Goal: Information Seeking & Learning: Learn about a topic

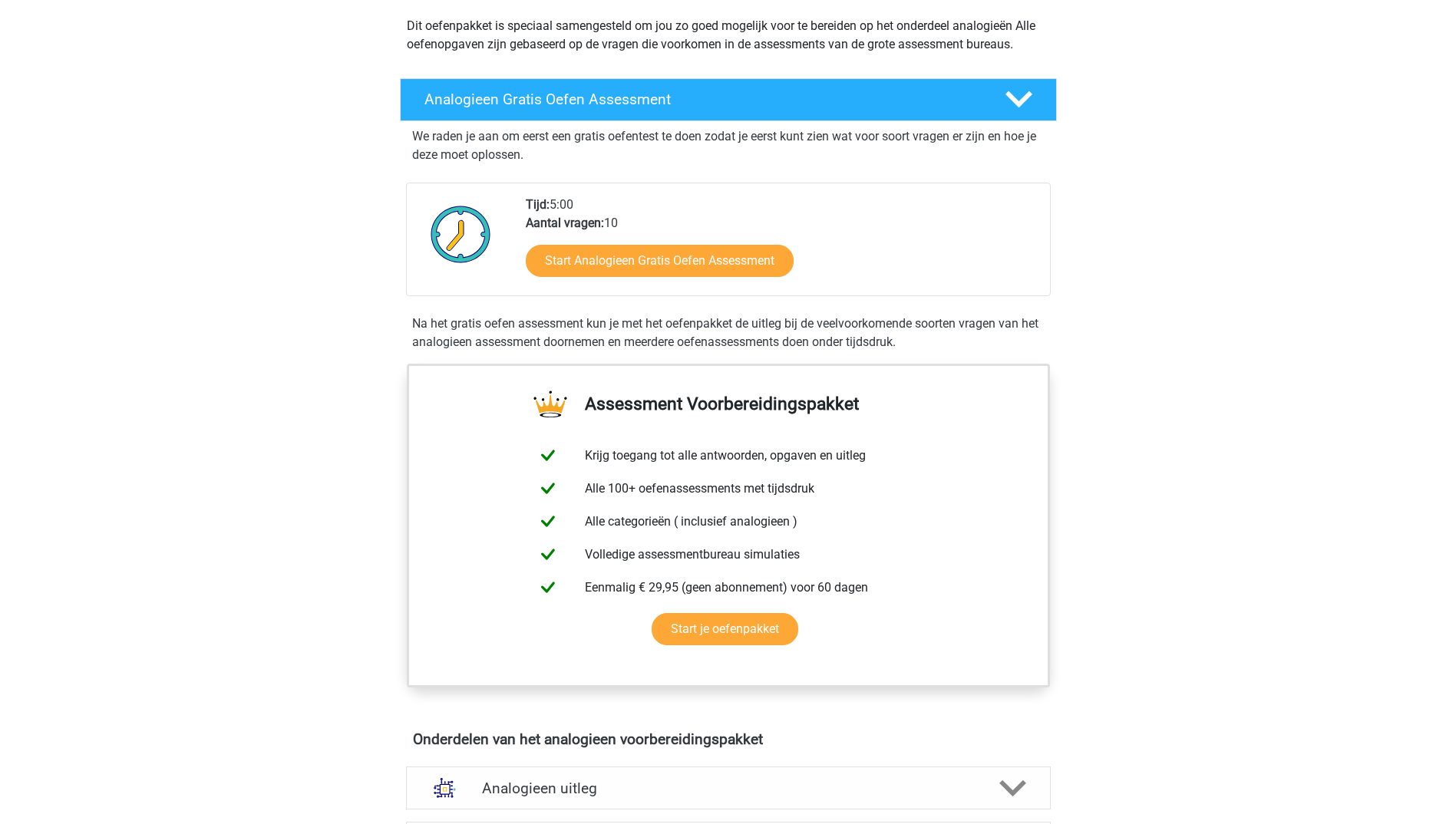
scroll to position [176, 0]
click at [597, 258] on link "Start Analogieen Gratis Oefen Assessment" at bounding box center [659, 259] width 307 height 36
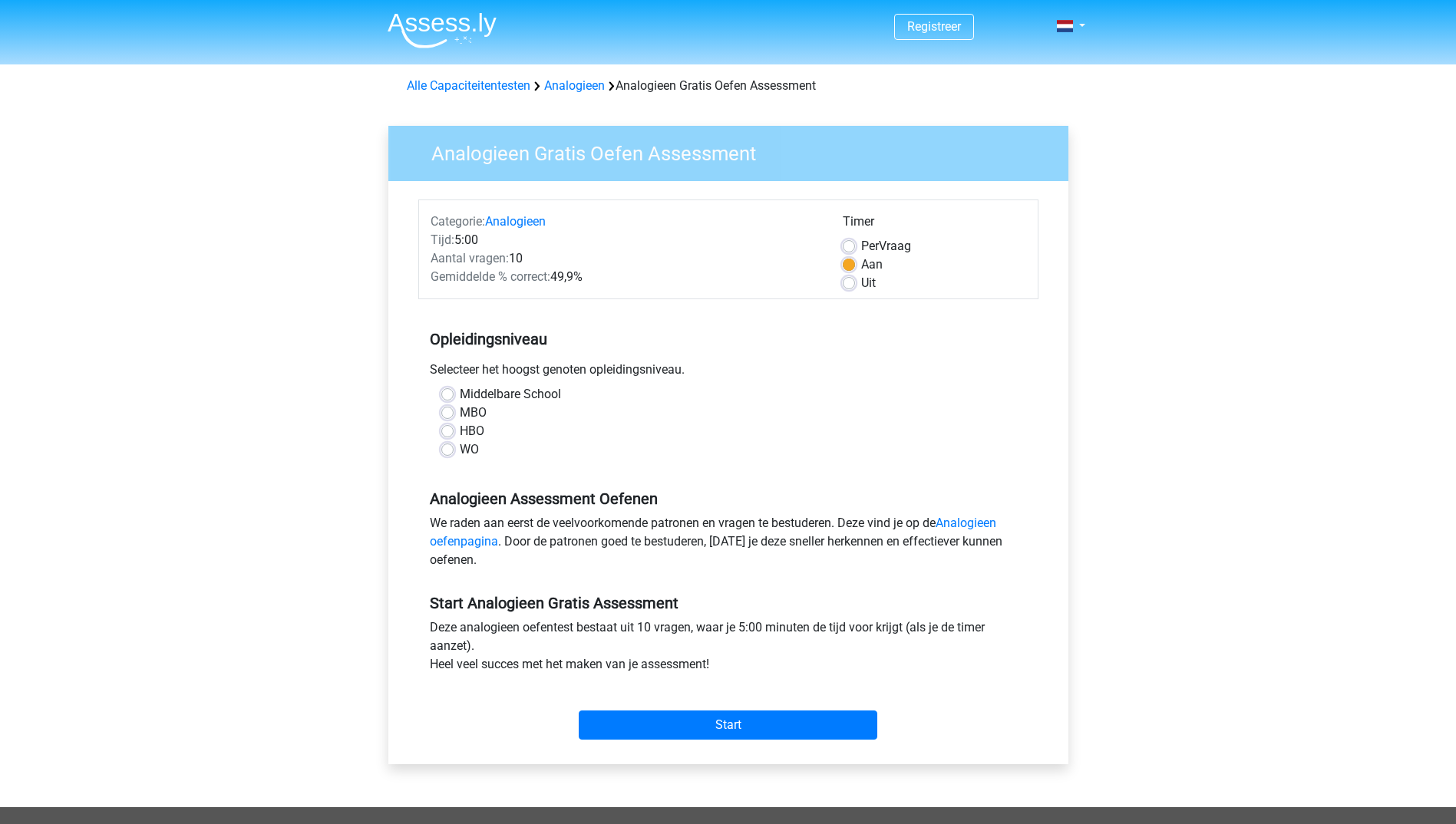
click at [455, 453] on div "WO" at bounding box center [728, 449] width 574 height 18
click at [437, 452] on div "Middelbare School MBO HBO WO" at bounding box center [728, 422] width 597 height 74
click at [466, 452] on label "WO" at bounding box center [469, 449] width 19 height 18
click at [454, 452] on input "WO" at bounding box center [447, 448] width 12 height 15
radio input "true"
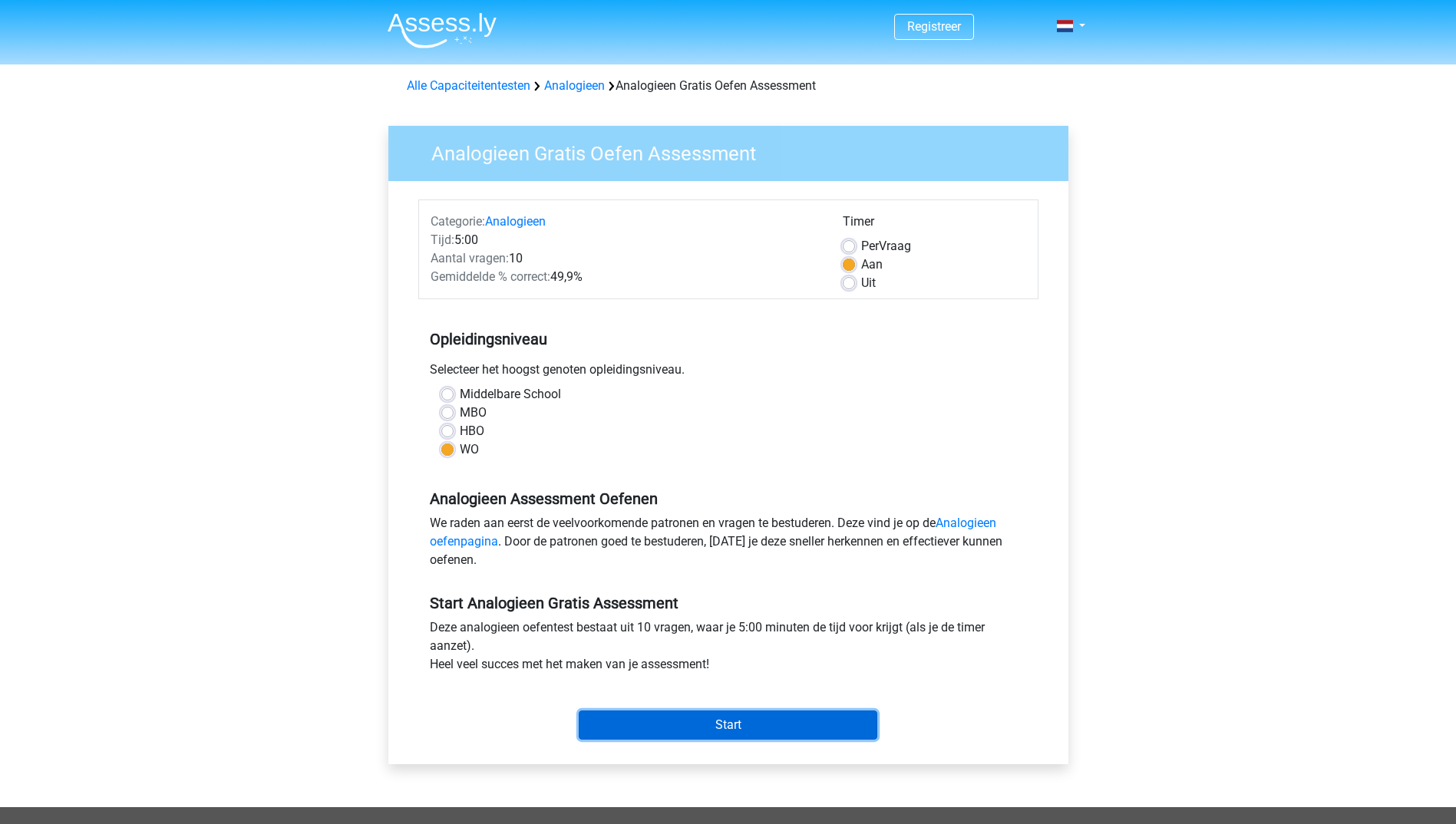
click at [757, 732] on input "Start" at bounding box center [727, 725] width 299 height 29
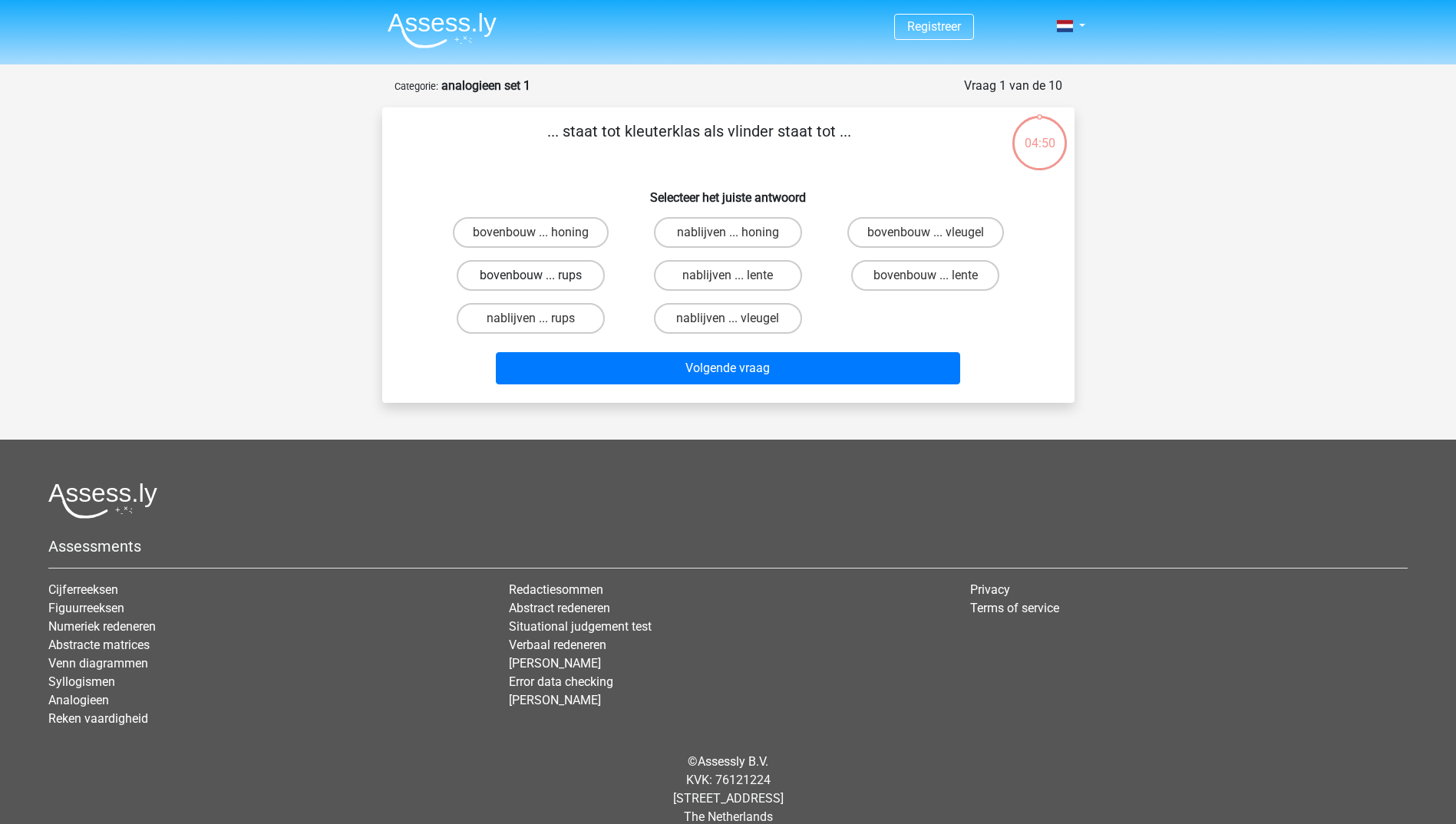
click at [501, 275] on label "bovenbouw ... rups" at bounding box center [530, 275] width 148 height 31
click at [530, 276] on input "bovenbouw ... rups" at bounding box center [535, 280] width 10 height 10
radio input "true"
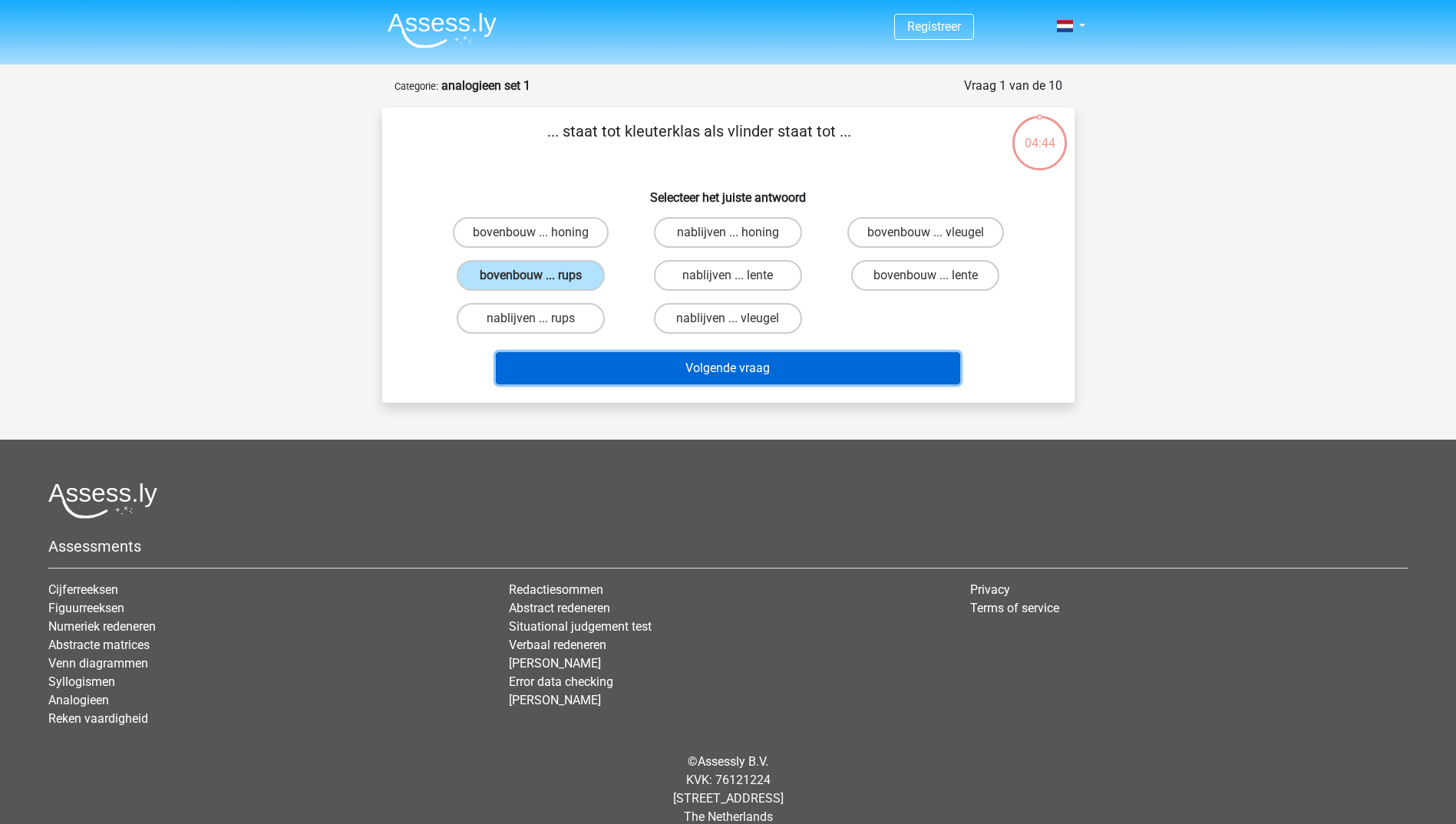
click at [593, 363] on button "Volgende vraag" at bounding box center [728, 368] width 464 height 32
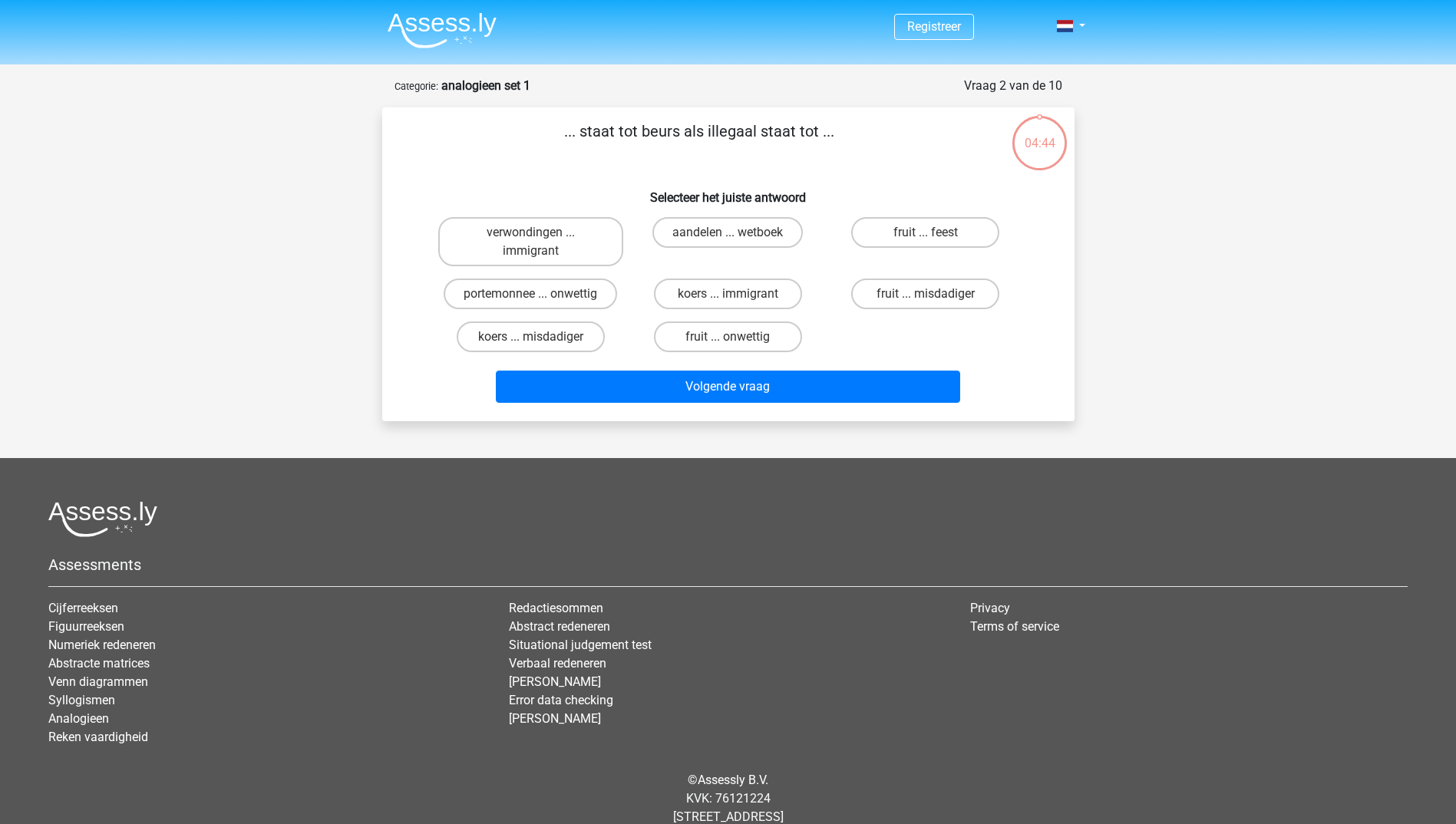
scroll to position [39, 0]
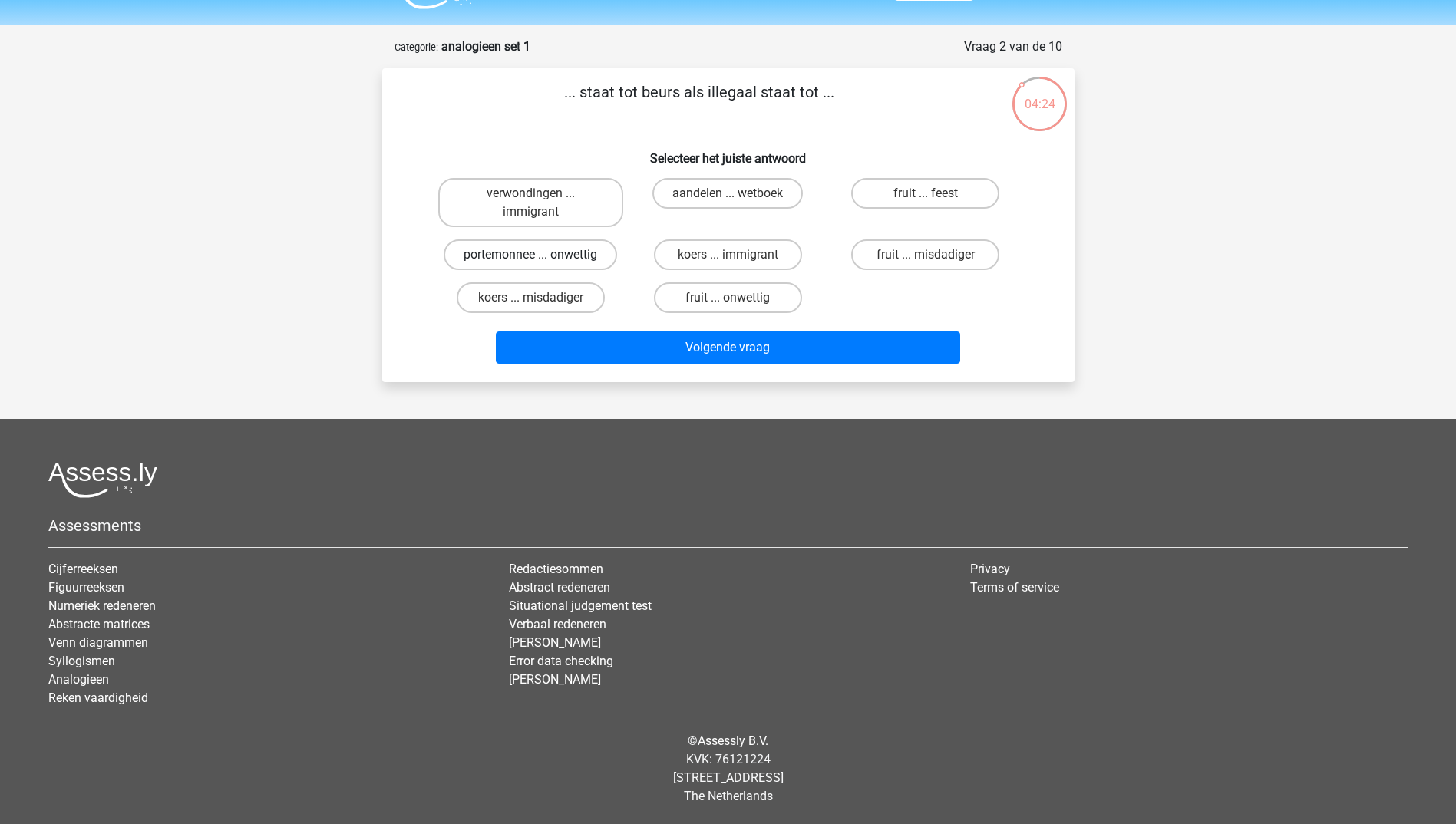
click at [503, 252] on label "portemonnee ... onwettig" at bounding box center [530, 254] width 173 height 31
click at [530, 255] on input "portemonnee ... onwettig" at bounding box center [535, 260] width 10 height 10
radio input "true"
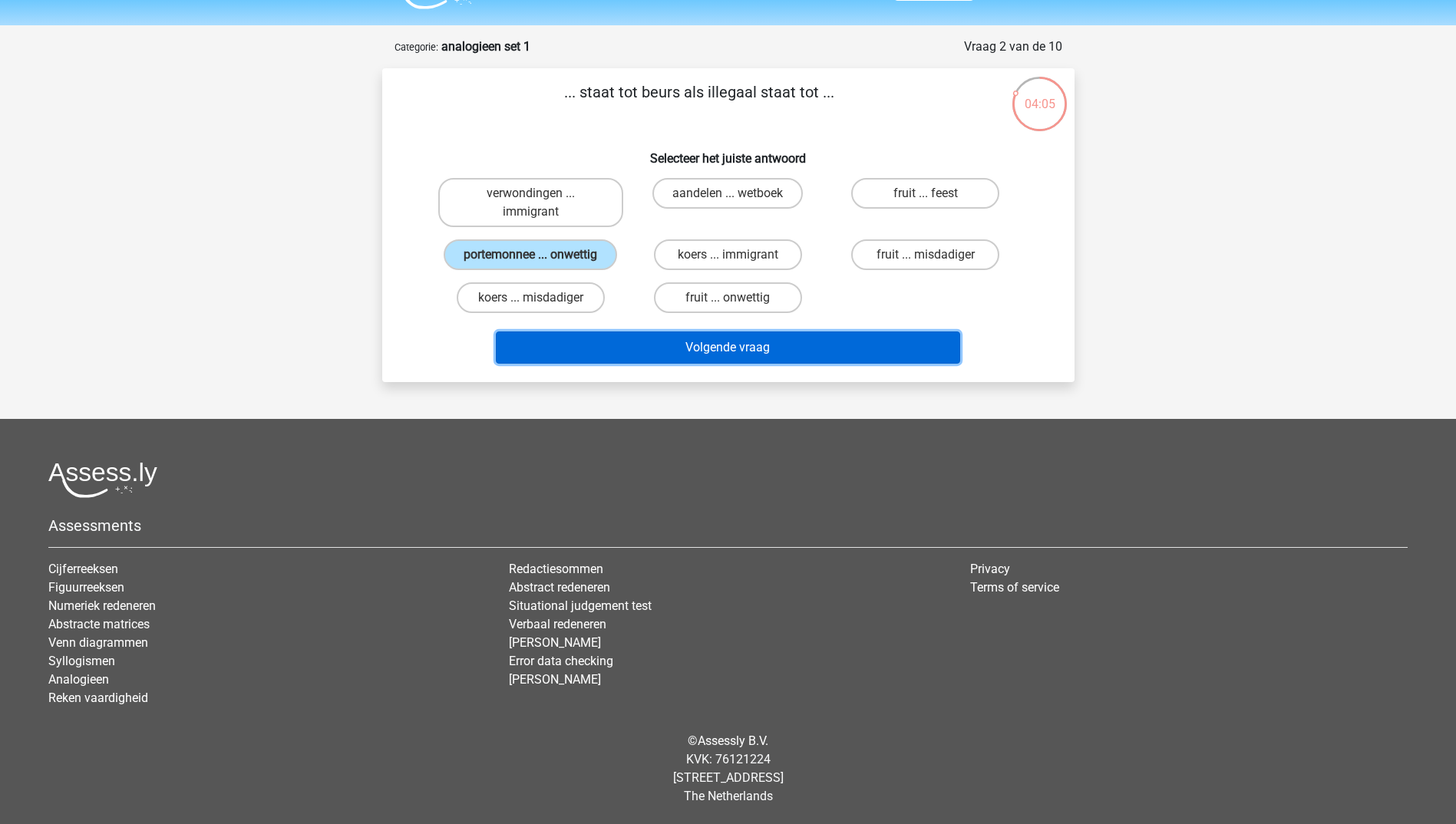
click at [619, 341] on button "Volgende vraag" at bounding box center [728, 347] width 464 height 32
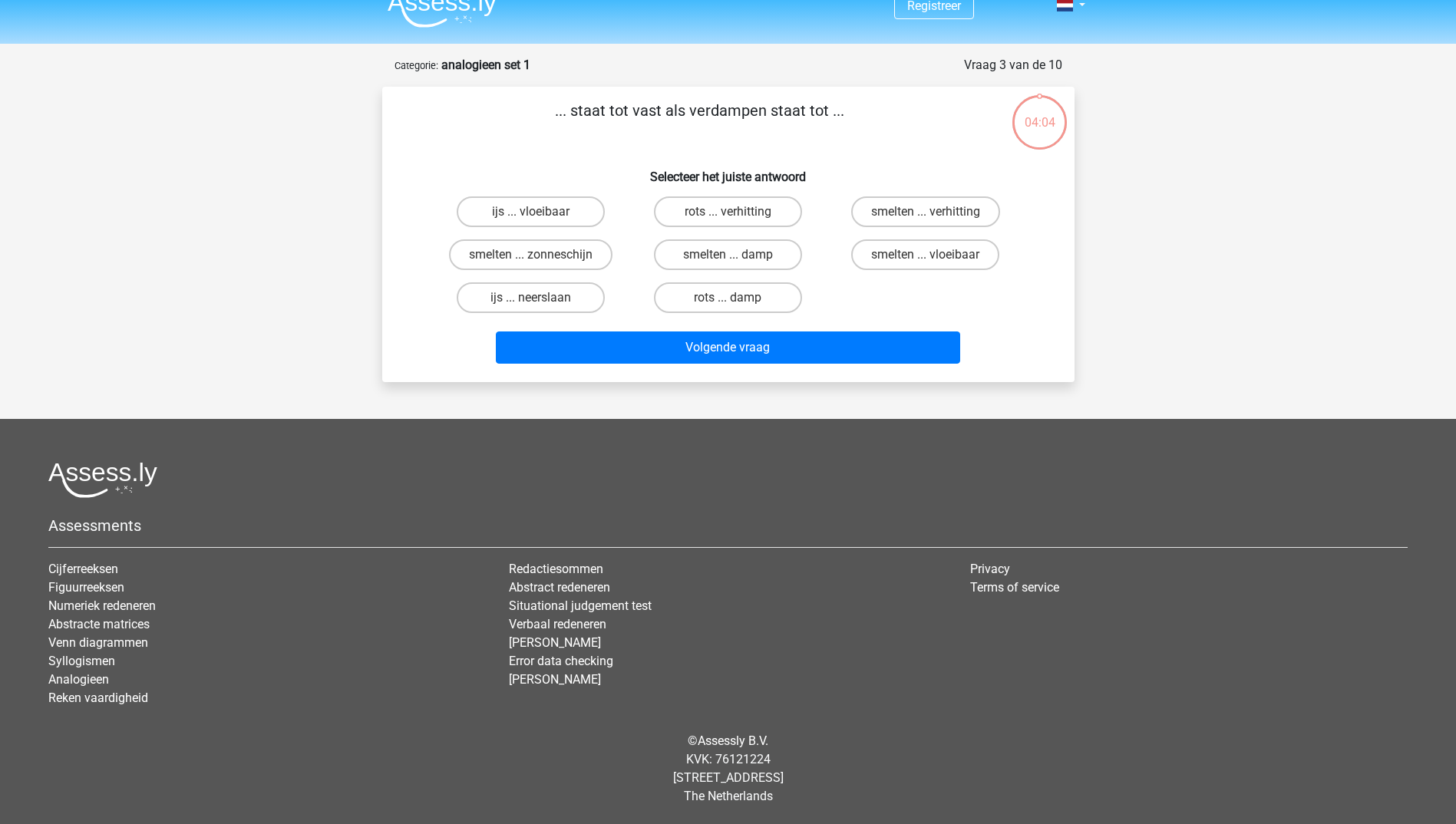
scroll to position [21, 0]
